Goal: Book appointment/travel/reservation

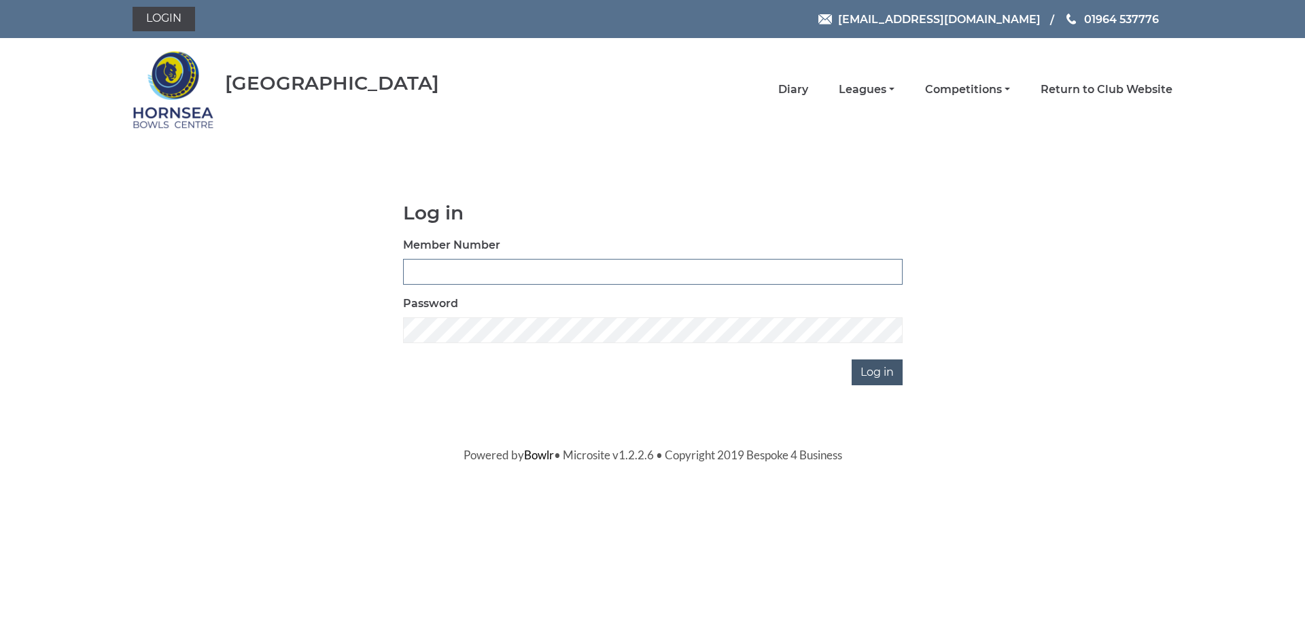
type input "0588"
click at [862, 366] on input "Log in" at bounding box center [877, 373] width 51 height 26
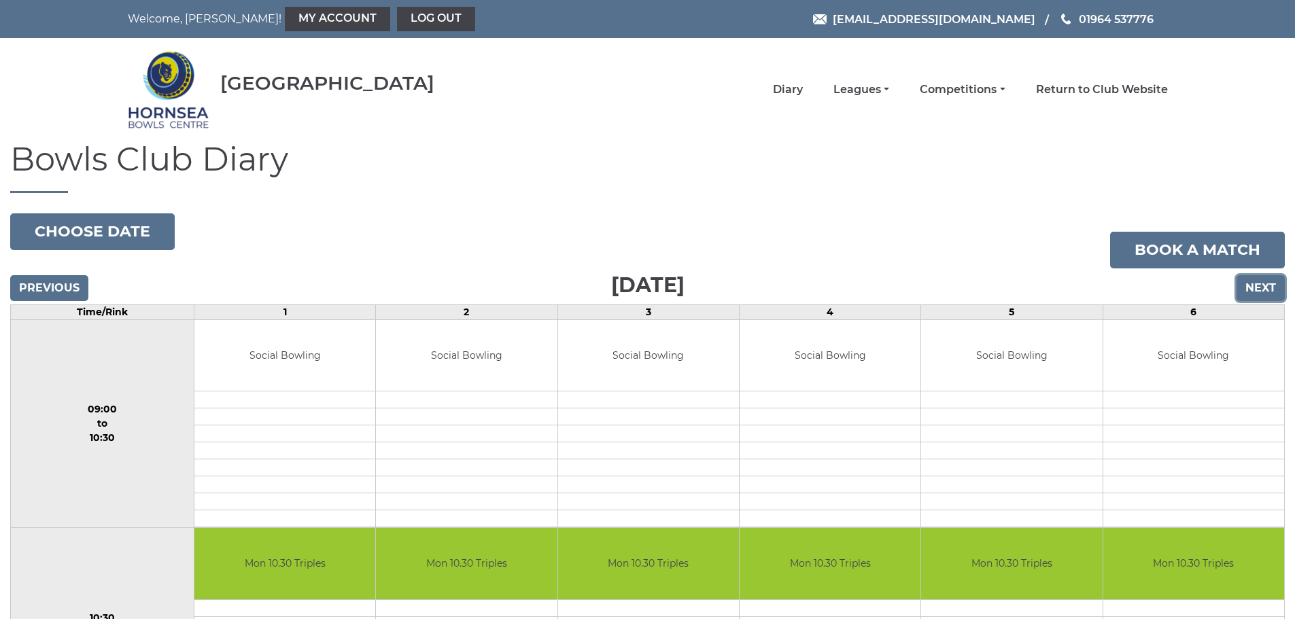
click at [1268, 288] on input "Next" at bounding box center [1261, 288] width 48 height 26
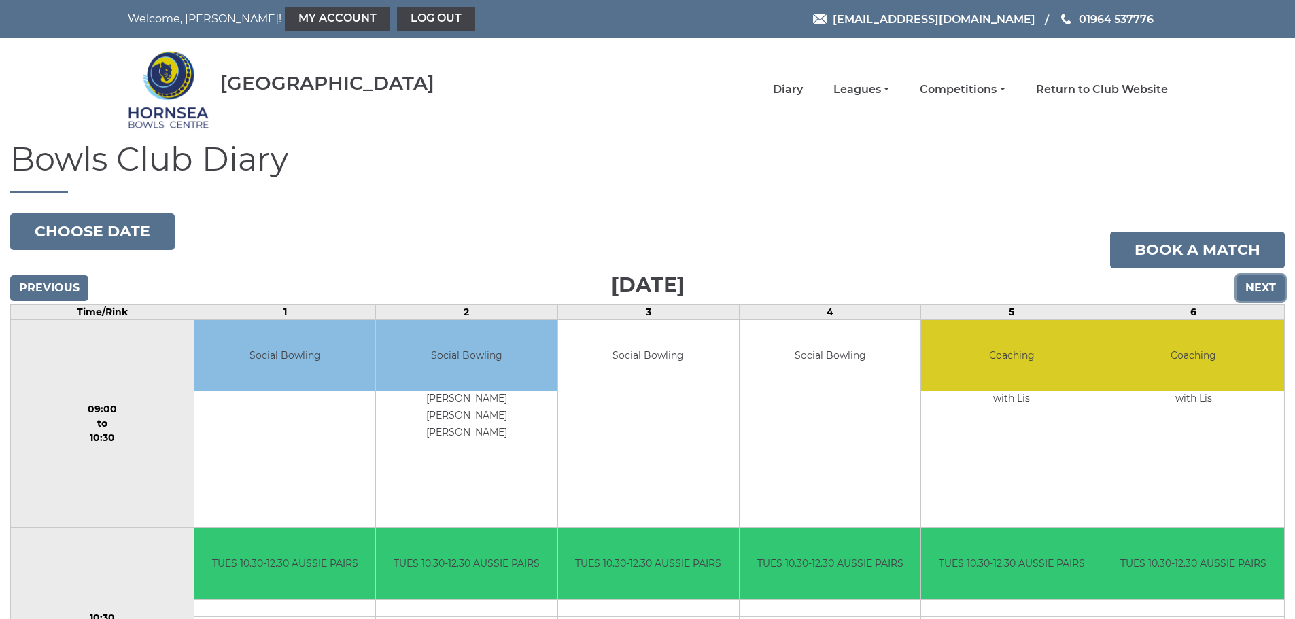
click at [1265, 289] on input "Next" at bounding box center [1261, 288] width 48 height 26
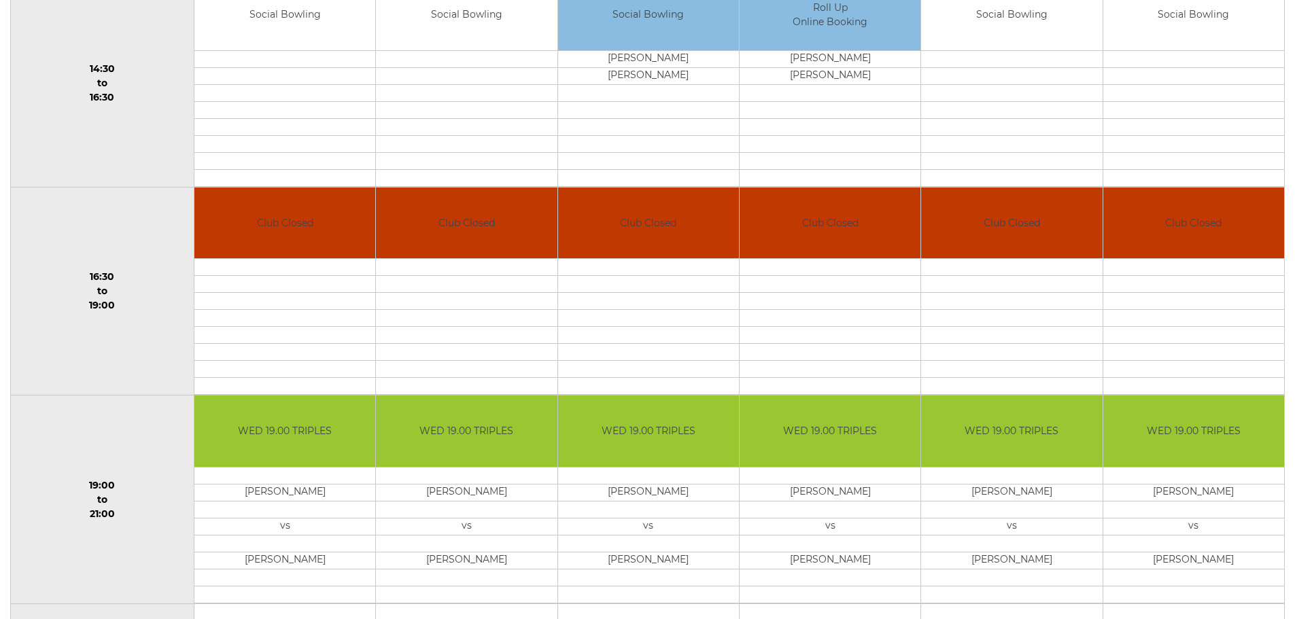
scroll to position [1156, 0]
